Goal: Navigation & Orientation: Go to known website

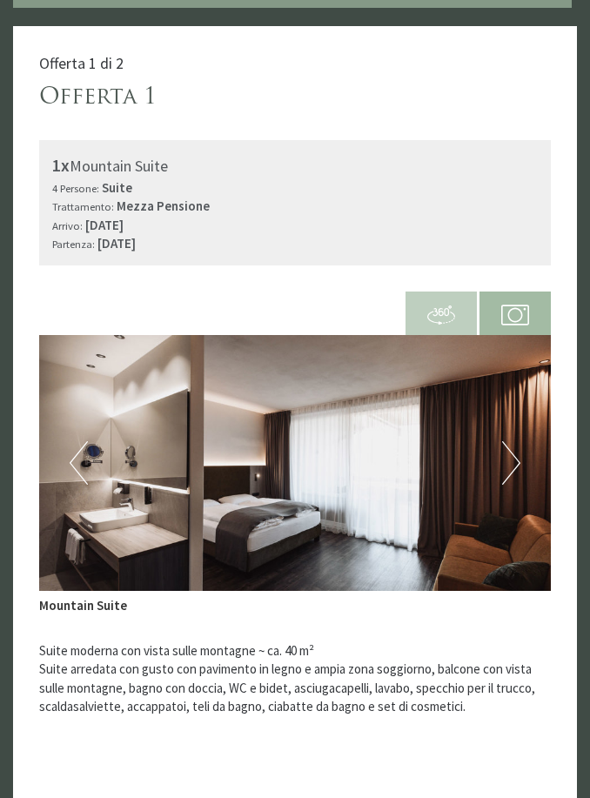
scroll to position [702, 0]
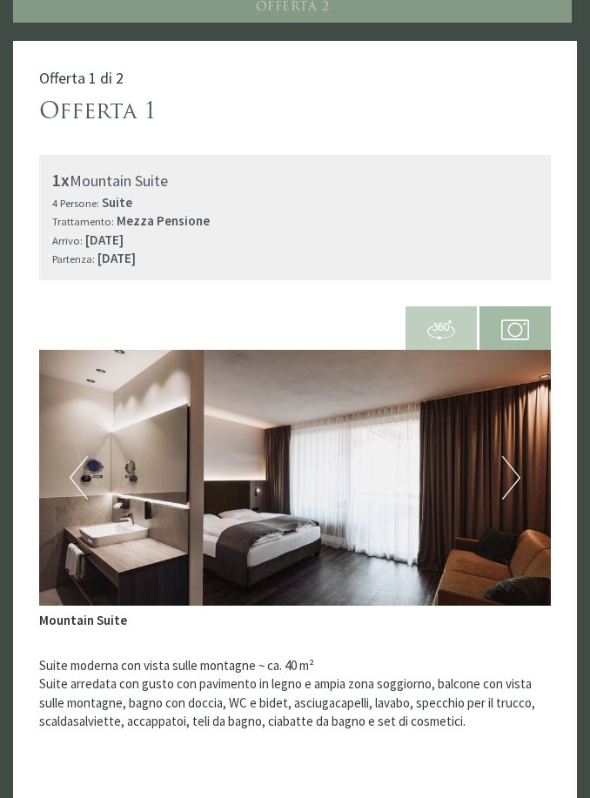
click at [510, 462] on button "Next" at bounding box center [511, 479] width 18 height 44
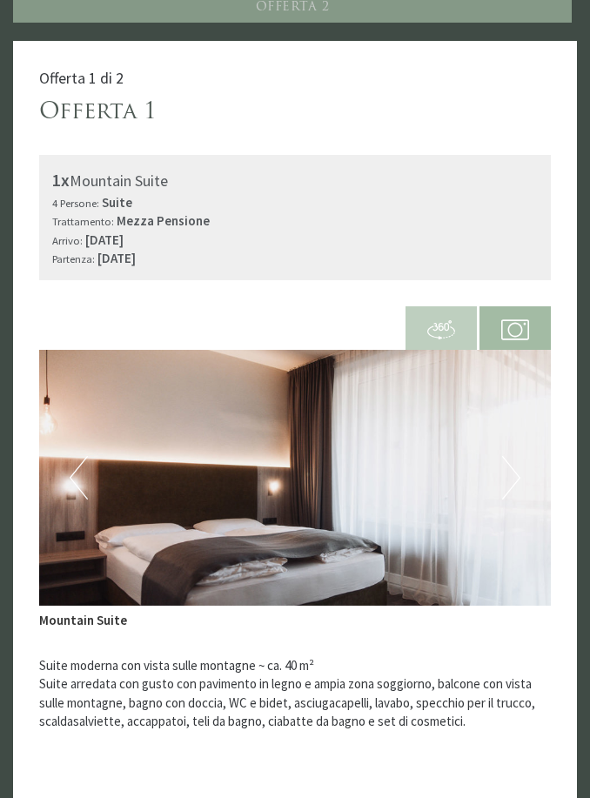
scroll to position [687, 0]
click at [515, 456] on button "Next" at bounding box center [511, 478] width 18 height 44
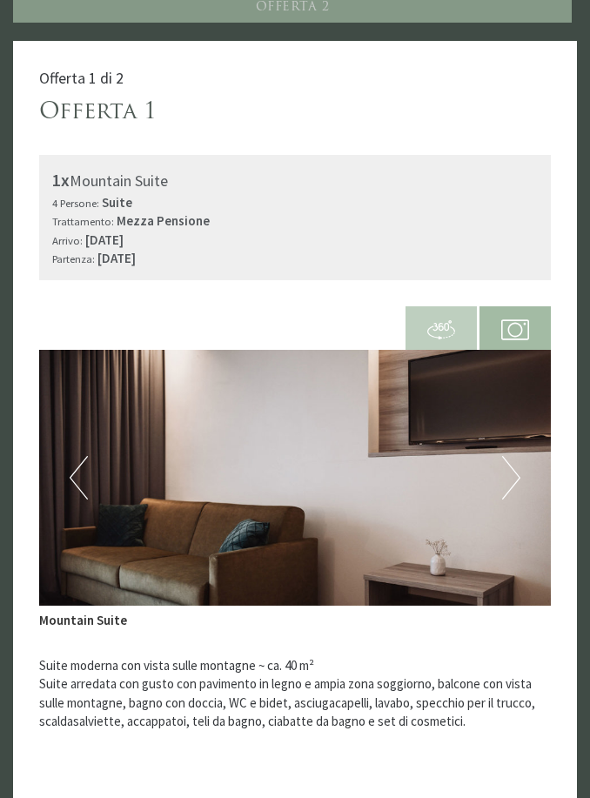
click at [515, 460] on button "Next" at bounding box center [511, 478] width 18 height 44
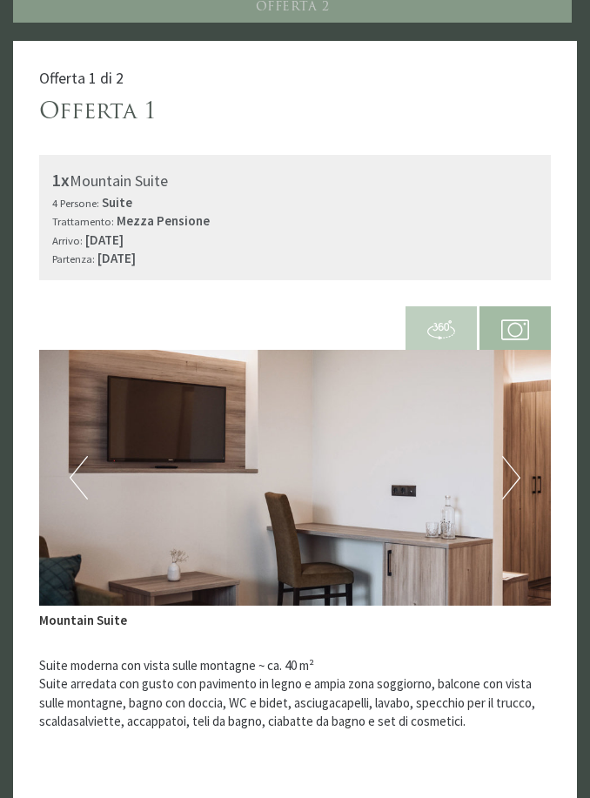
click at [513, 461] on button "Next" at bounding box center [511, 478] width 18 height 44
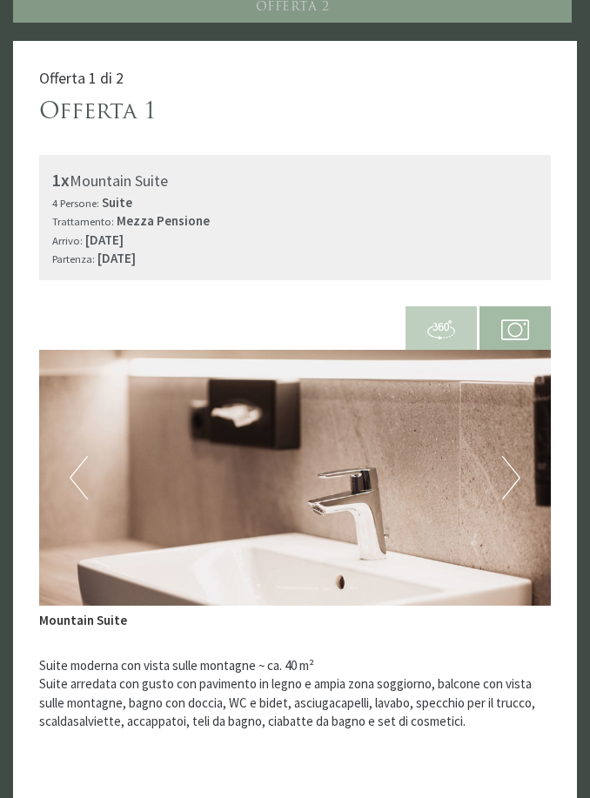
click at [511, 462] on button "Next" at bounding box center [511, 478] width 18 height 44
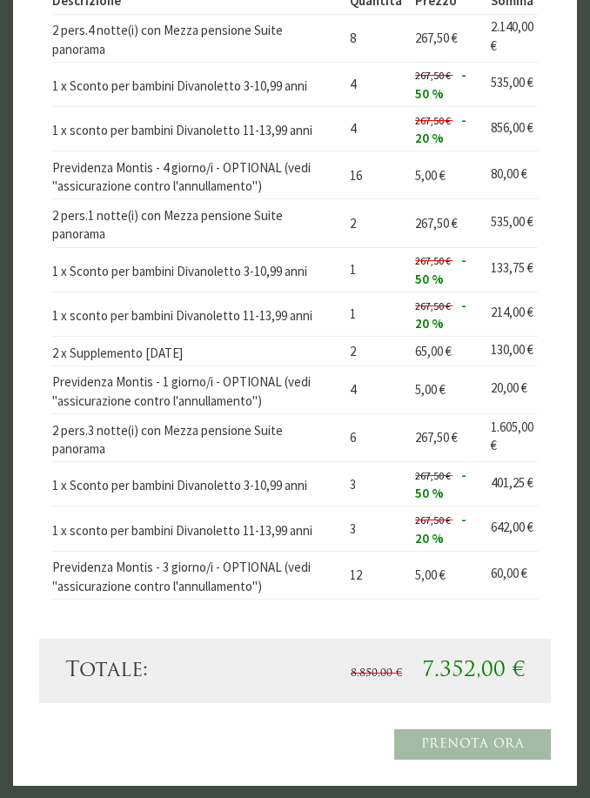
scroll to position [3065, 0]
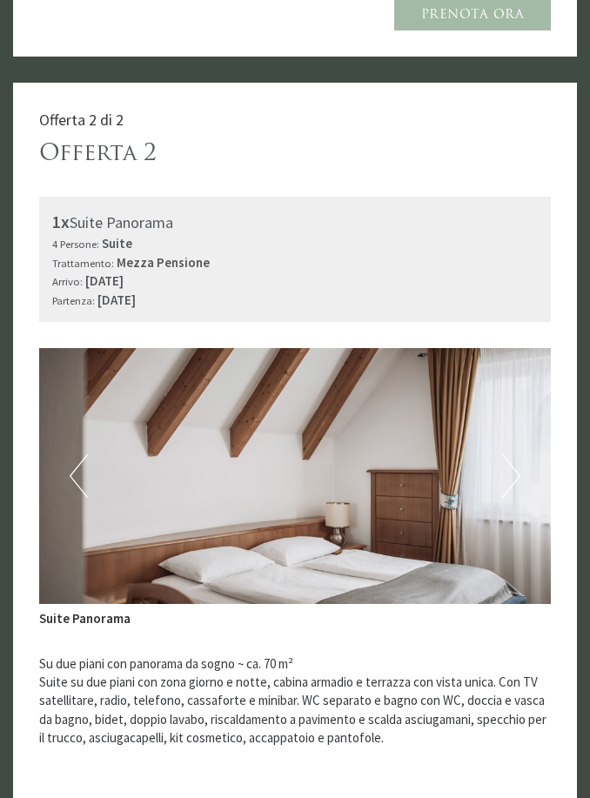
click at [507, 455] on button "Next" at bounding box center [511, 477] width 18 height 44
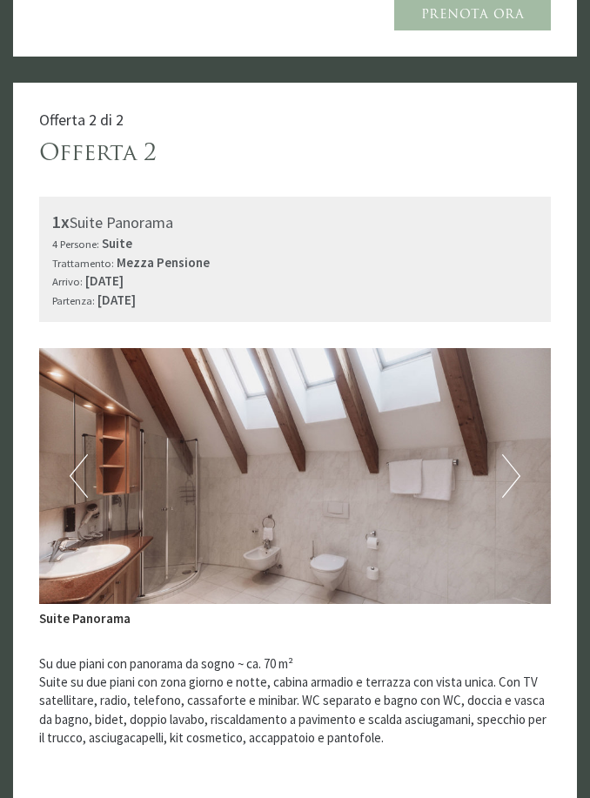
click at [511, 454] on button "Next" at bounding box center [511, 476] width 18 height 44
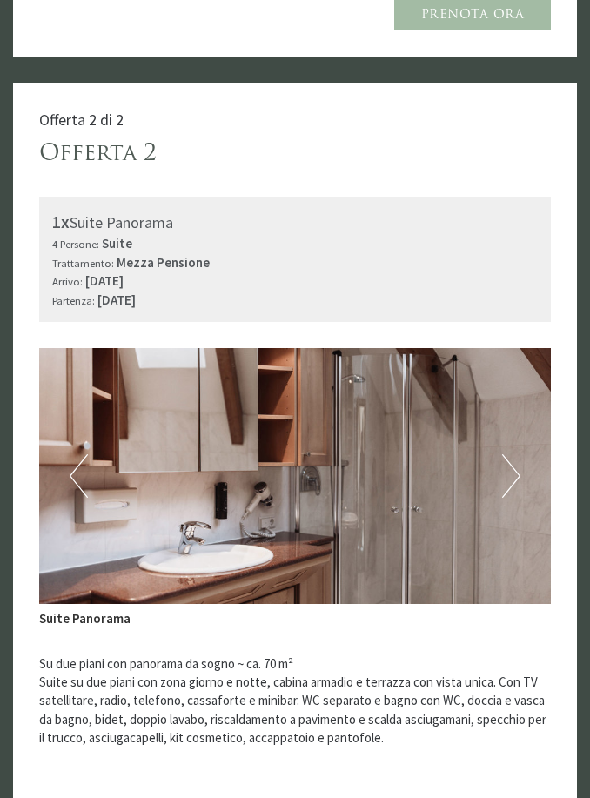
click at [502, 454] on button "Next" at bounding box center [511, 476] width 18 height 44
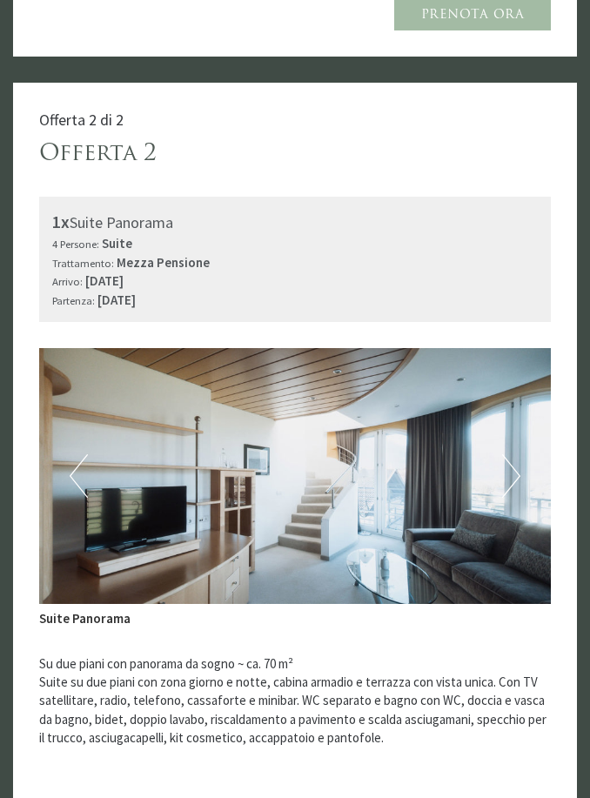
click at [509, 454] on button "Next" at bounding box center [511, 476] width 18 height 44
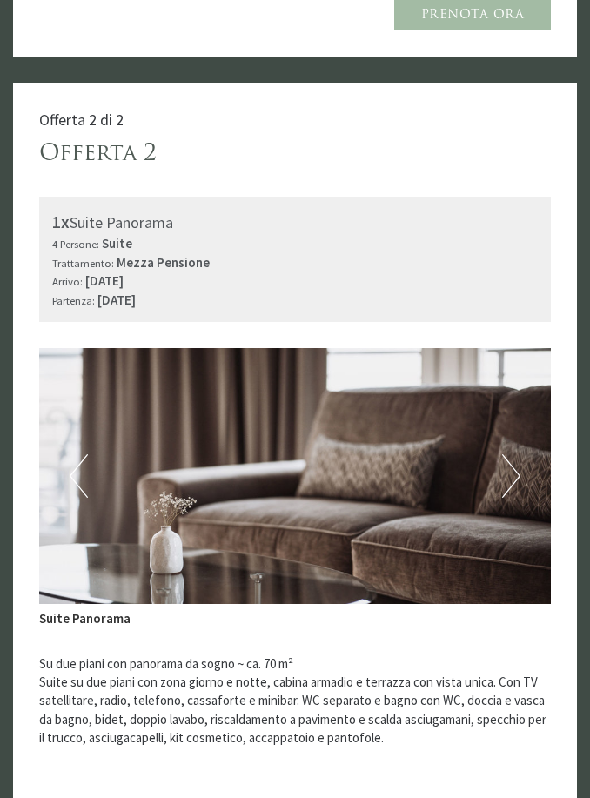
click at [502, 454] on button "Next" at bounding box center [511, 476] width 18 height 44
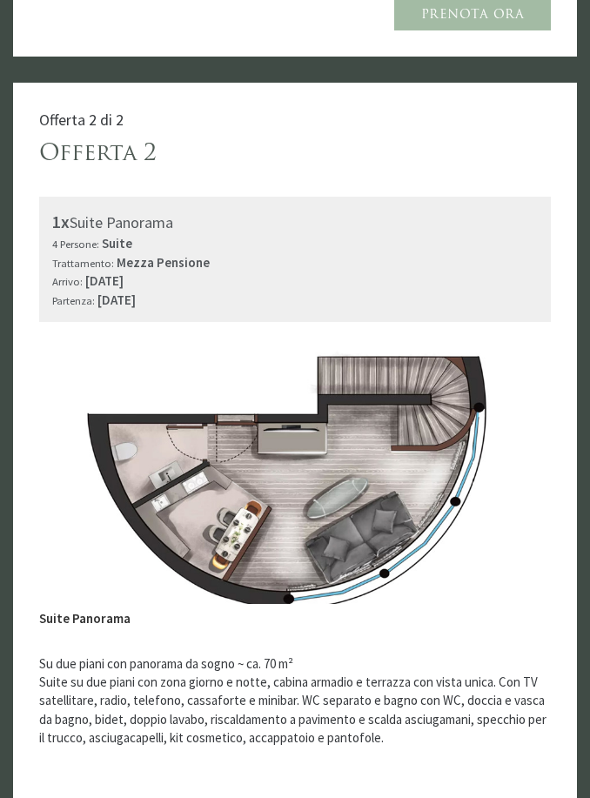
click at [507, 454] on button "Next" at bounding box center [511, 476] width 18 height 44
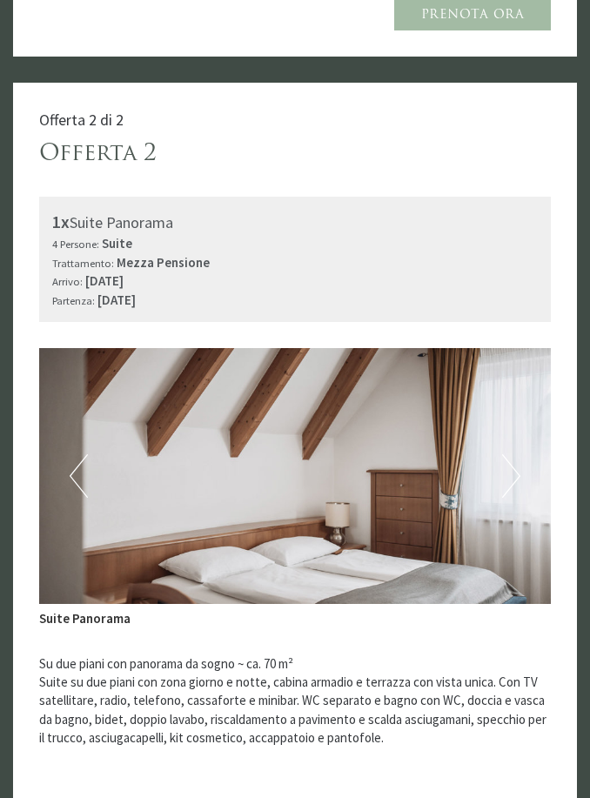
click at [512, 454] on button "Next" at bounding box center [511, 476] width 18 height 44
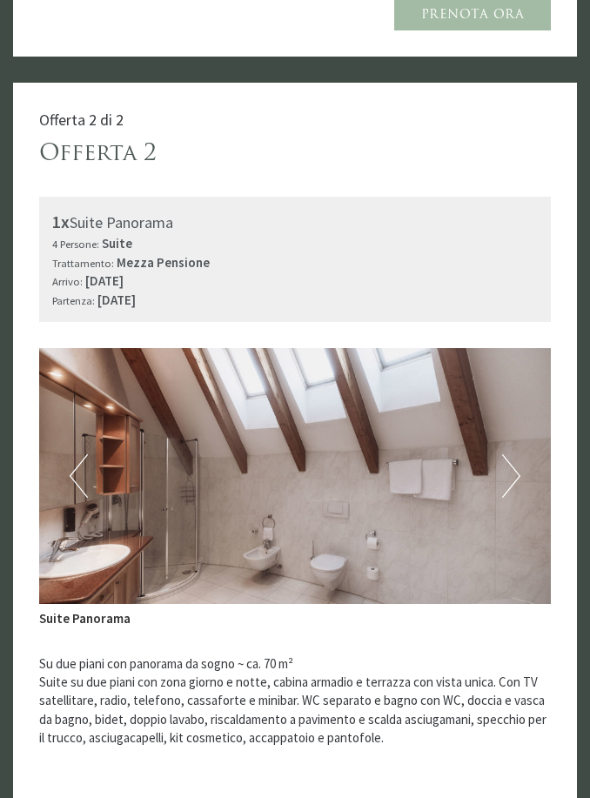
click at [513, 454] on button "Next" at bounding box center [511, 476] width 18 height 44
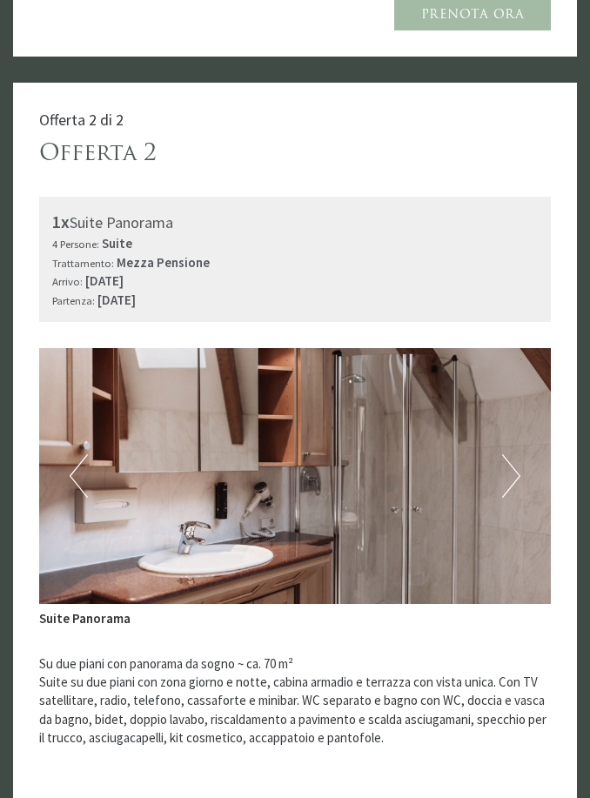
click at [510, 454] on button "Next" at bounding box center [511, 476] width 18 height 44
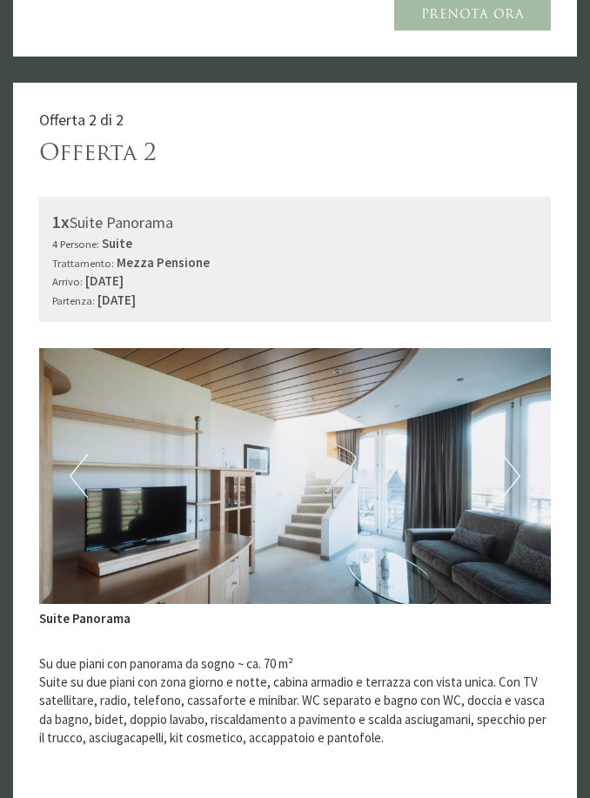
click at [512, 454] on button "Next" at bounding box center [511, 476] width 18 height 44
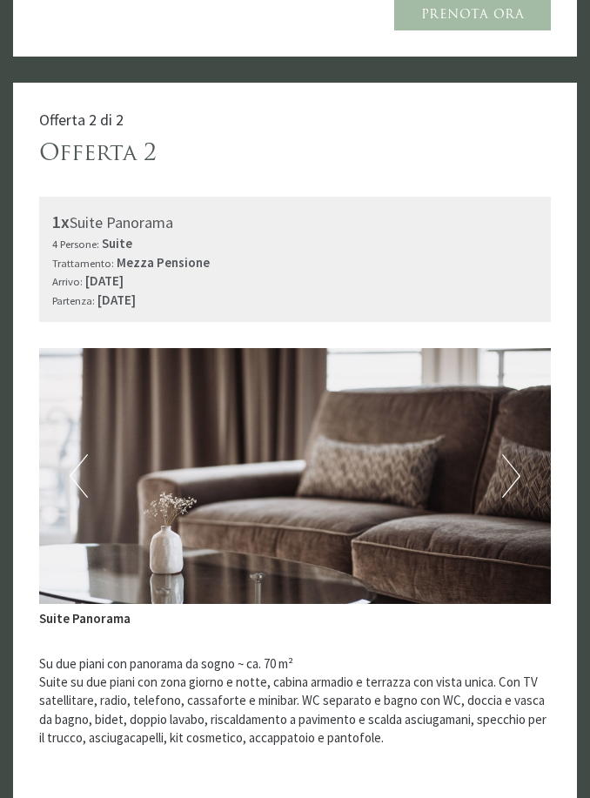
click at [509, 454] on button "Next" at bounding box center [511, 476] width 18 height 44
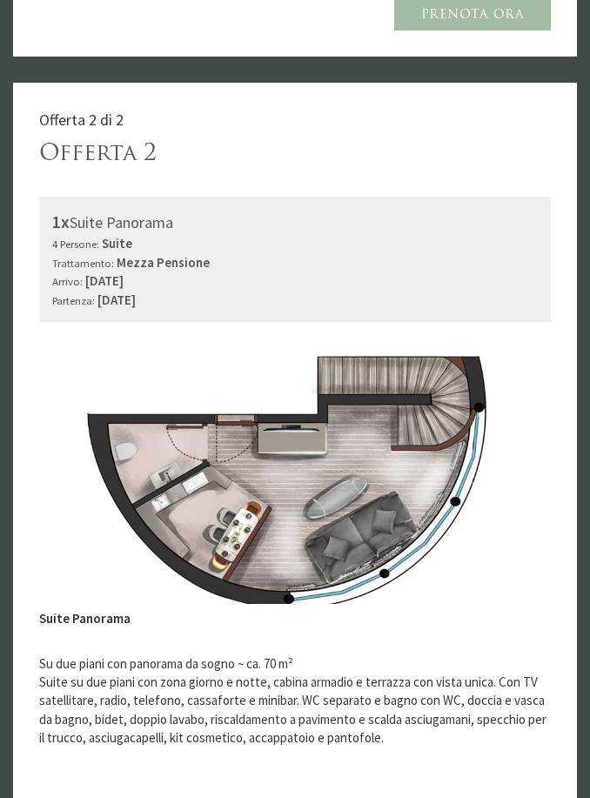
click at [513, 454] on button "Next" at bounding box center [511, 476] width 18 height 44
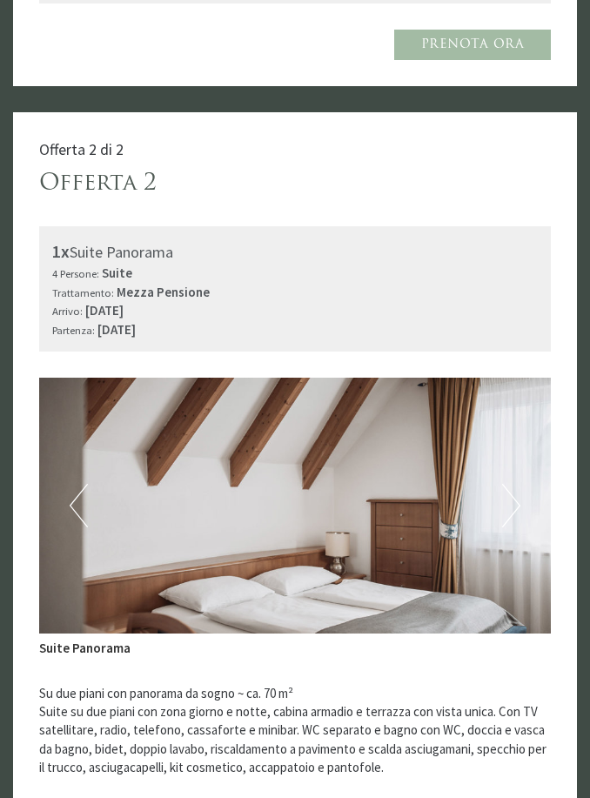
scroll to position [2204, 0]
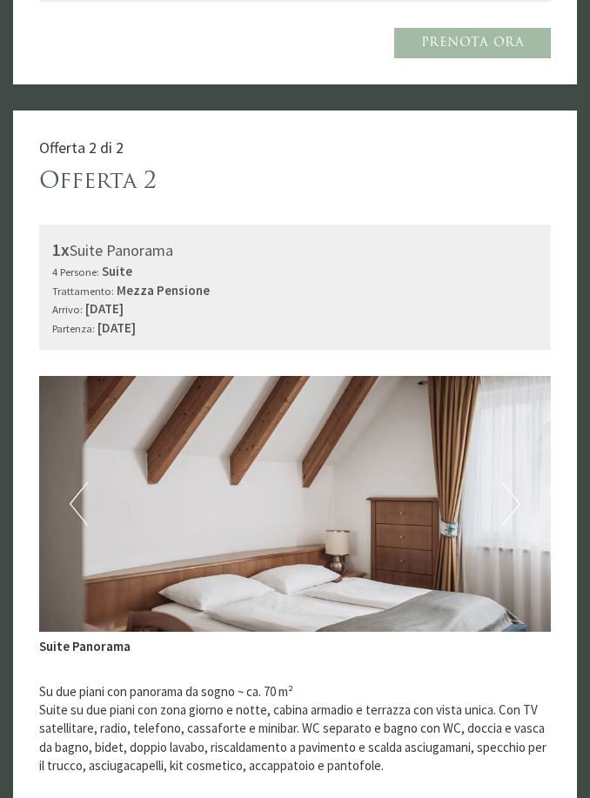
click at [502, 482] on button "Next" at bounding box center [511, 504] width 18 height 44
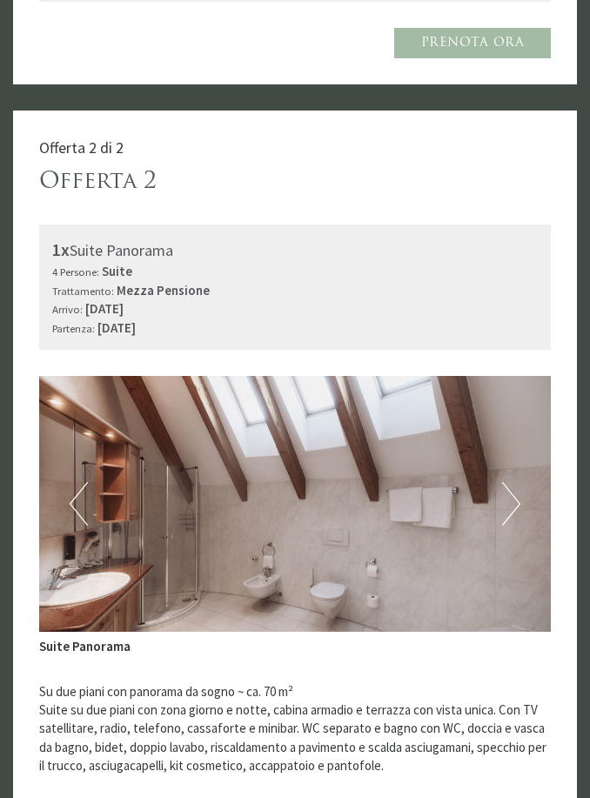
click at [503, 482] on button "Next" at bounding box center [511, 504] width 18 height 44
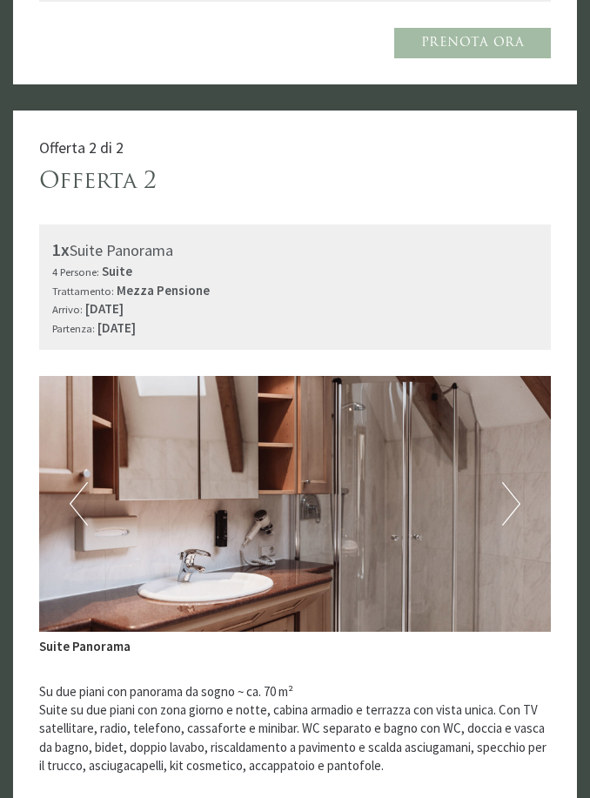
click at [506, 482] on button "Next" at bounding box center [511, 504] width 18 height 44
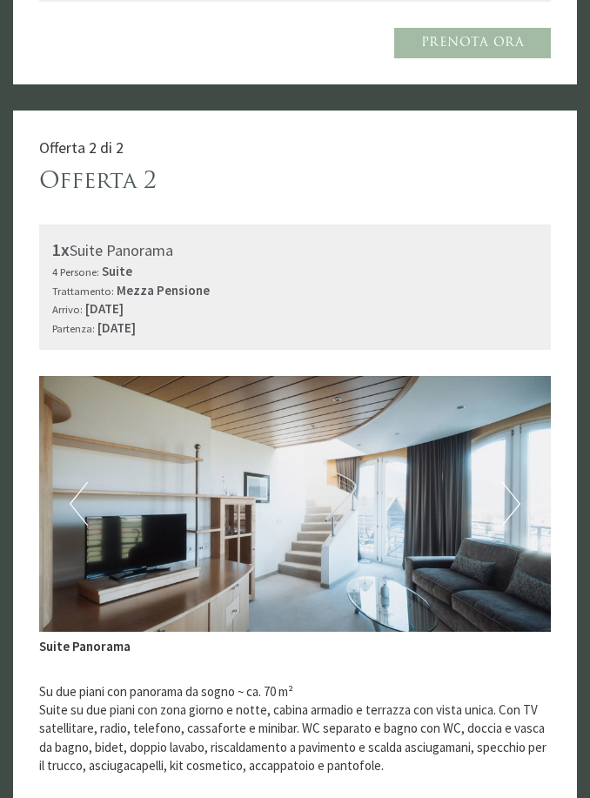
click at [503, 482] on button "Next" at bounding box center [511, 504] width 18 height 44
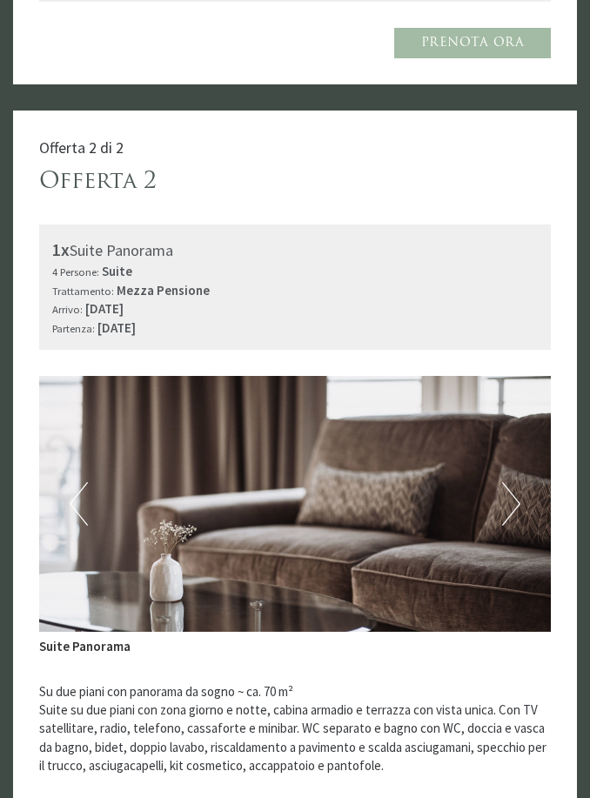
click at [503, 482] on button "Next" at bounding box center [511, 504] width 18 height 44
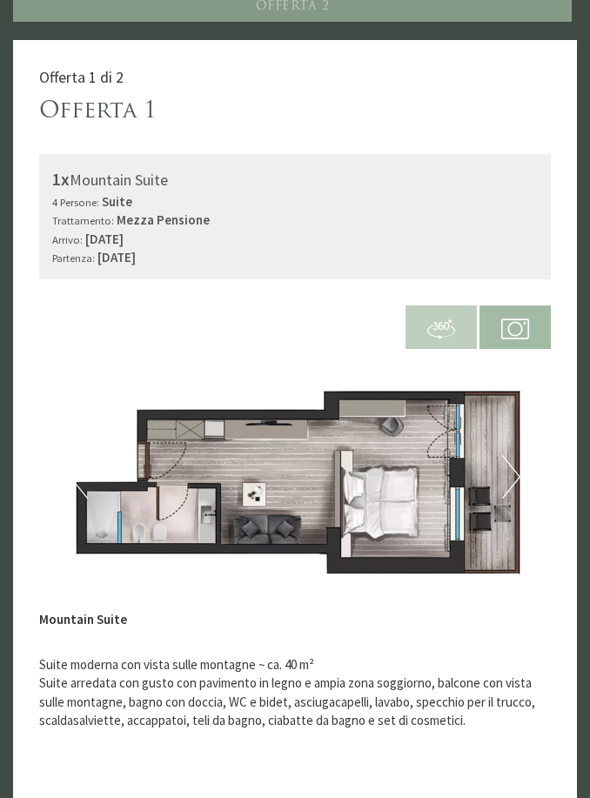
scroll to position [647, 0]
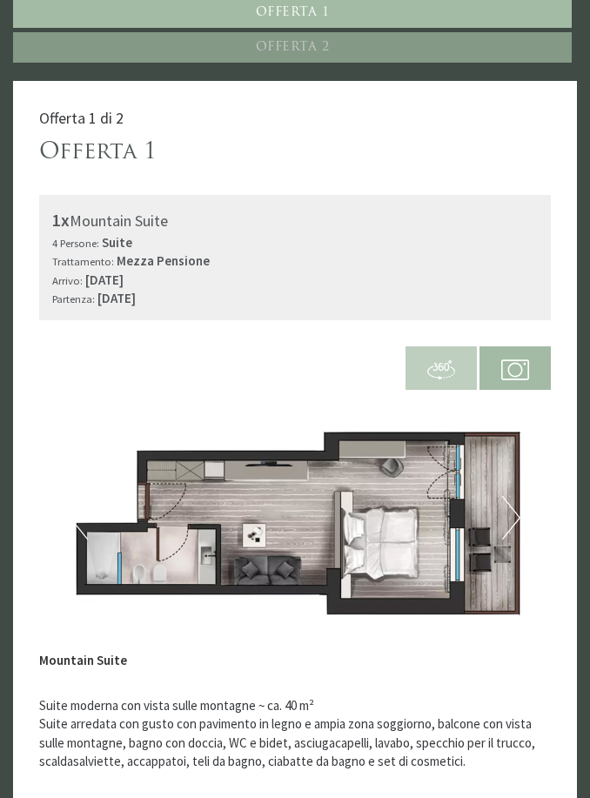
click at [507, 496] on button "Next" at bounding box center [511, 518] width 18 height 44
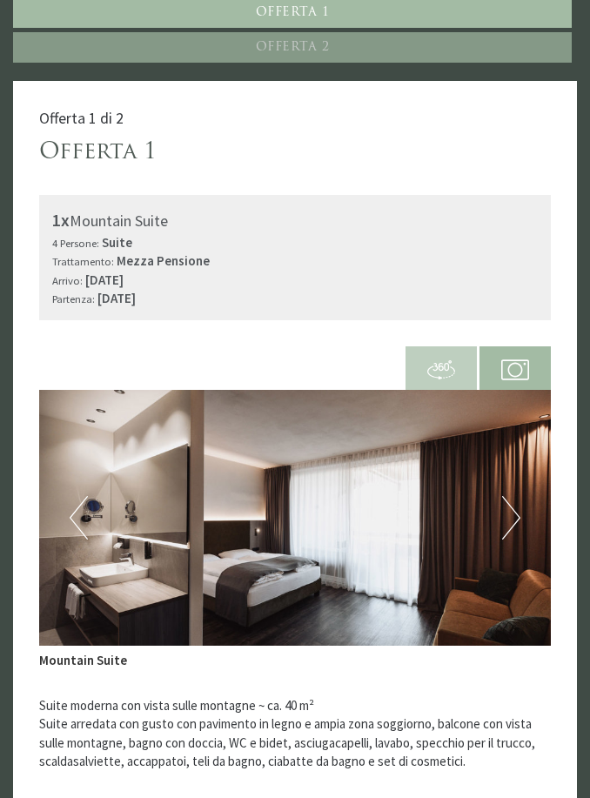
click at [71, 496] on button "Previous" at bounding box center [79, 518] width 18 height 44
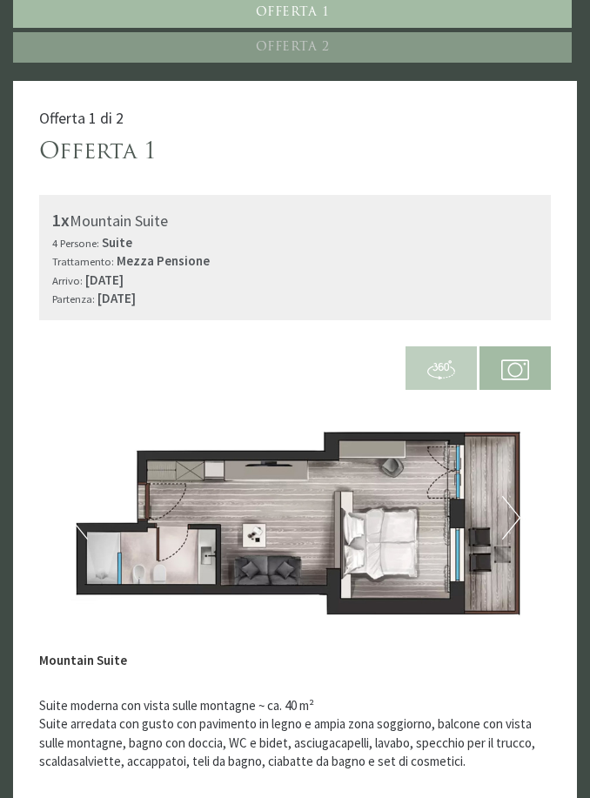
click at [514, 496] on button "Next" at bounding box center [511, 518] width 18 height 44
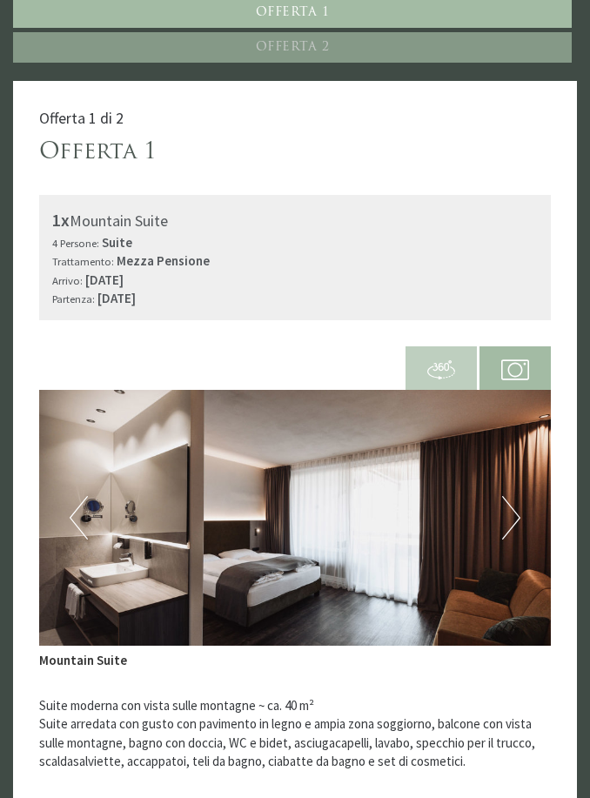
click at [513, 499] on button "Next" at bounding box center [511, 518] width 18 height 44
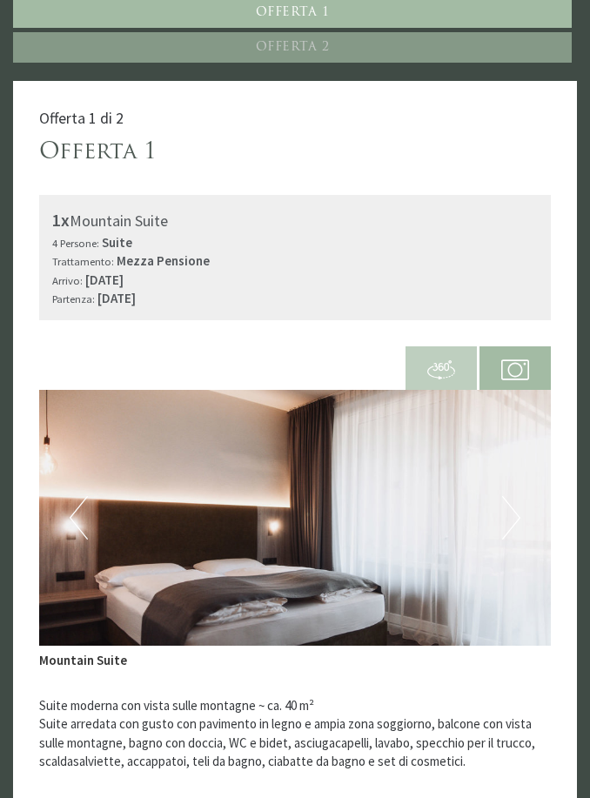
click at [514, 496] on button "Next" at bounding box center [511, 518] width 18 height 44
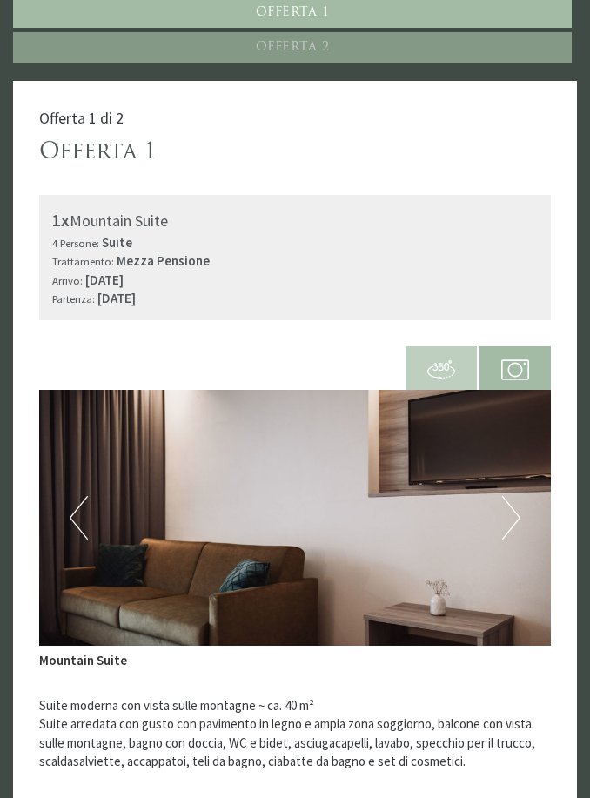
click at [511, 496] on button "Next" at bounding box center [511, 518] width 18 height 44
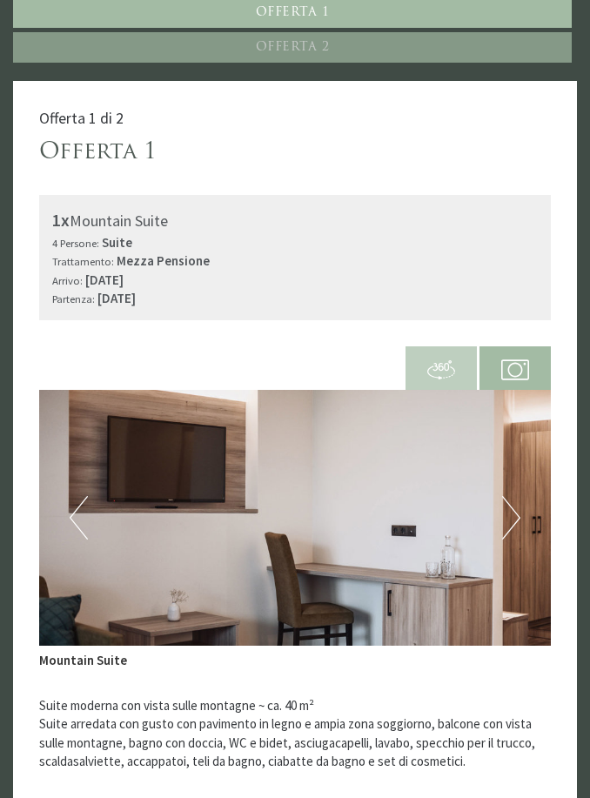
click at [514, 500] on button "Next" at bounding box center [511, 518] width 18 height 44
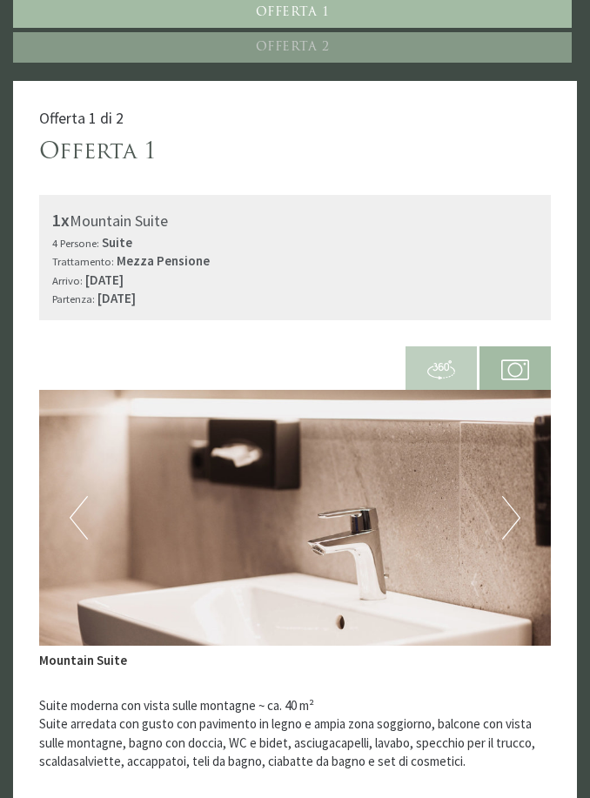
click at [505, 503] on button "Next" at bounding box center [511, 518] width 18 height 44
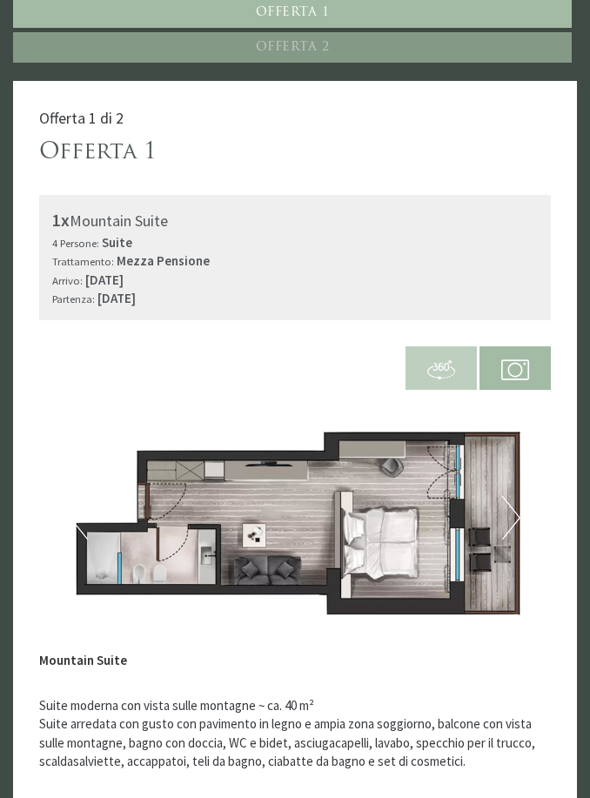
click at [504, 503] on button "Next" at bounding box center [511, 518] width 18 height 44
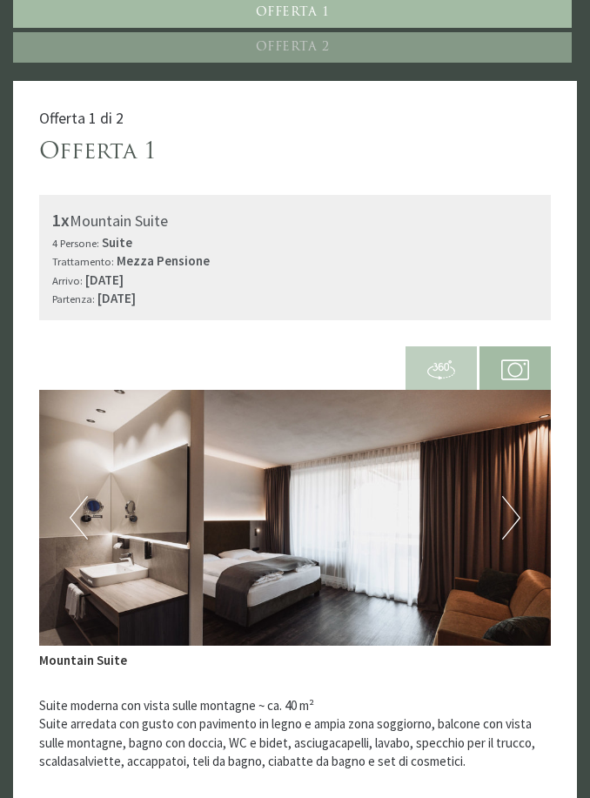
click at [503, 503] on button "Next" at bounding box center [511, 518] width 18 height 44
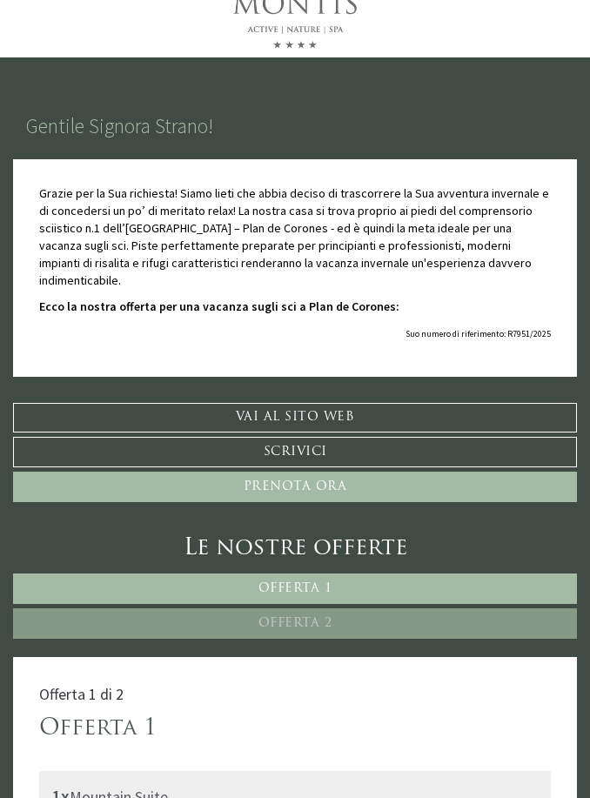
scroll to position [0, 0]
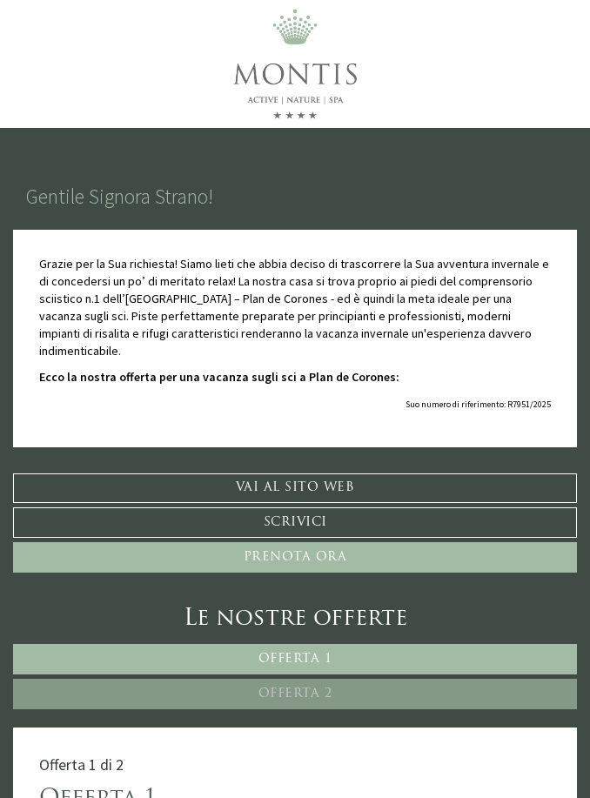
click at [346, 473] on link "Vai al sito web" at bounding box center [295, 488] width 564 height 30
